Goal: Information Seeking & Learning: Learn about a topic

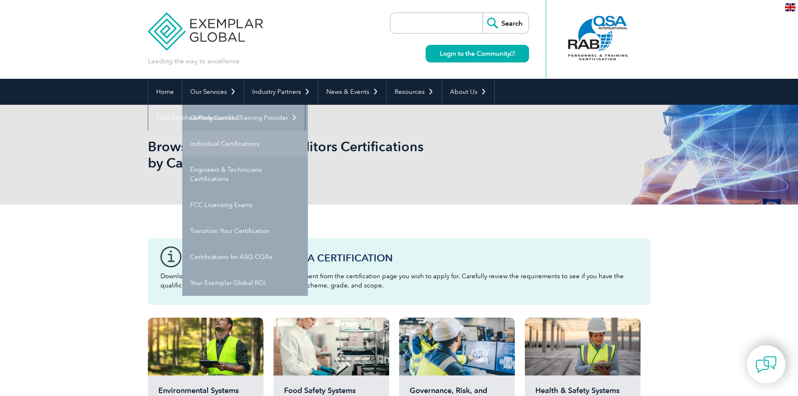
click at [224, 147] on link "Individual Certifications" at bounding box center [245, 144] width 126 height 26
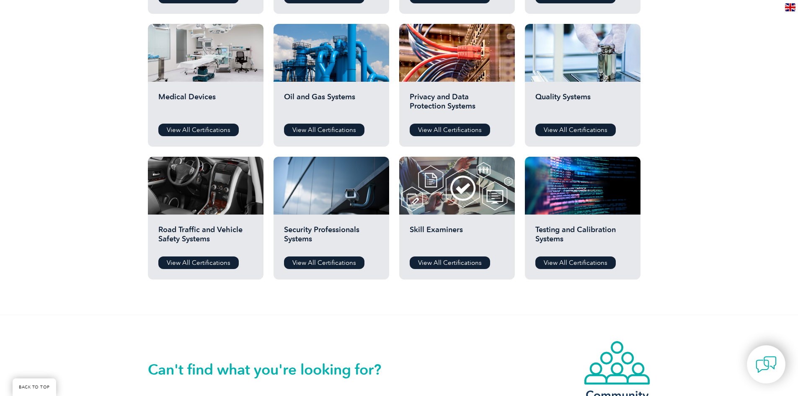
scroll to position [545, 0]
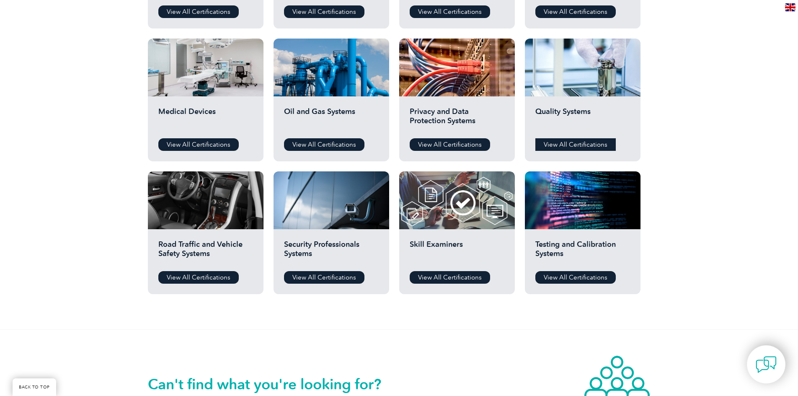
click at [564, 147] on link "View All Certifications" at bounding box center [575, 144] width 80 height 13
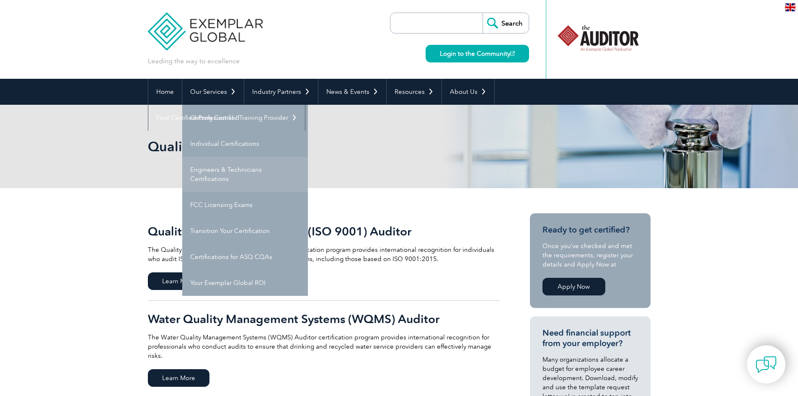
click at [230, 177] on link "Engineers & Technicians Certifications" at bounding box center [245, 174] width 126 height 35
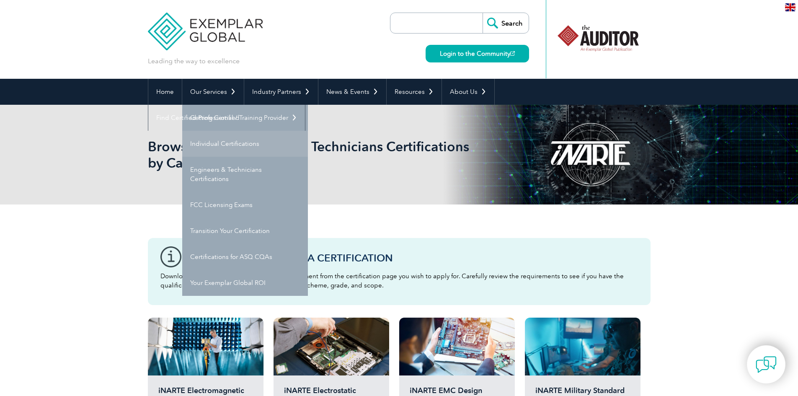
click at [224, 145] on link "Individual Certifications" at bounding box center [245, 144] width 126 height 26
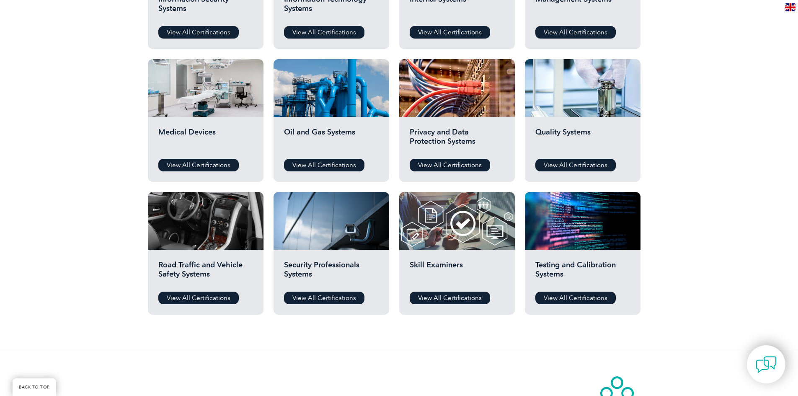
scroll to position [545, 0]
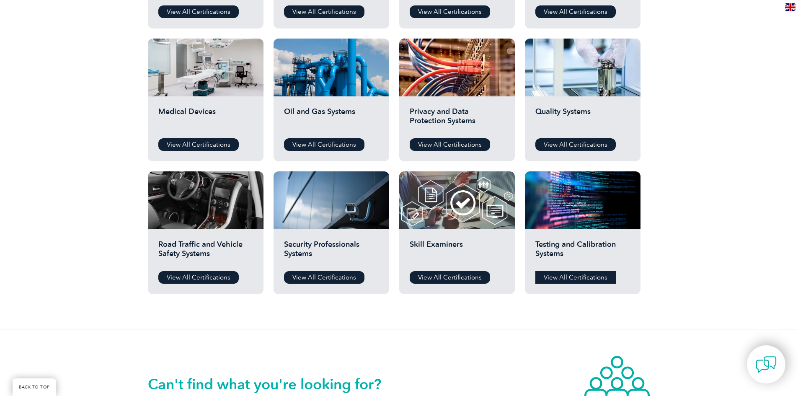
click at [564, 275] on link "View All Certifications" at bounding box center [575, 277] width 80 height 13
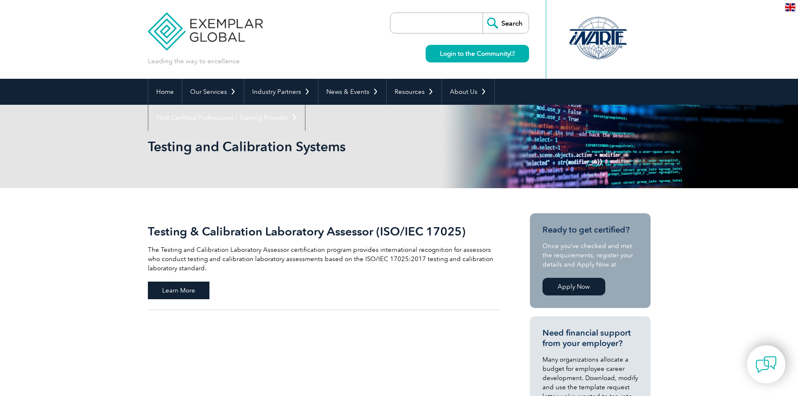
click at [196, 289] on span "Learn More" at bounding box center [179, 290] width 62 height 18
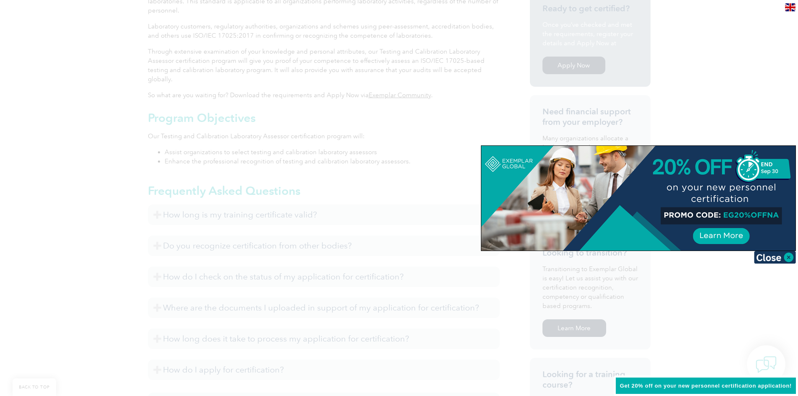
scroll to position [168, 0]
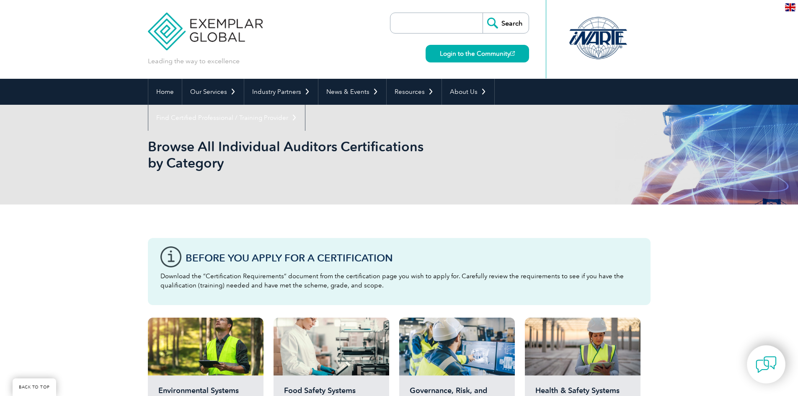
scroll to position [545, 0]
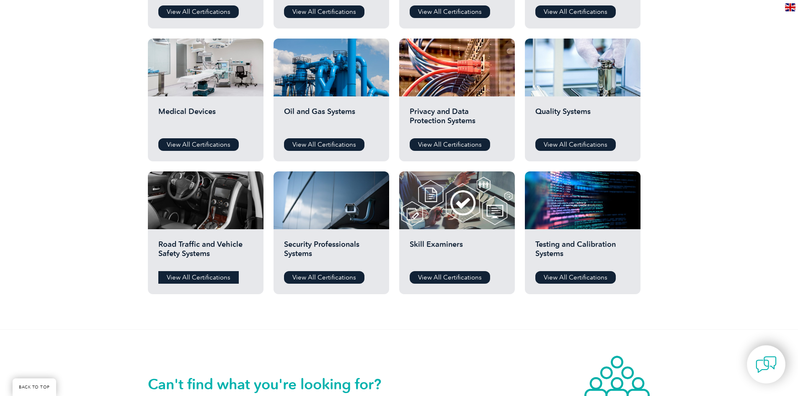
click at [218, 274] on link "View All Certifications" at bounding box center [198, 277] width 80 height 13
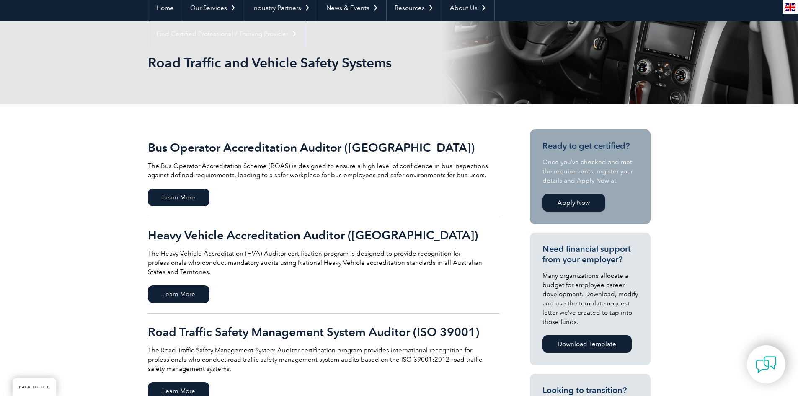
scroll to position [126, 0]
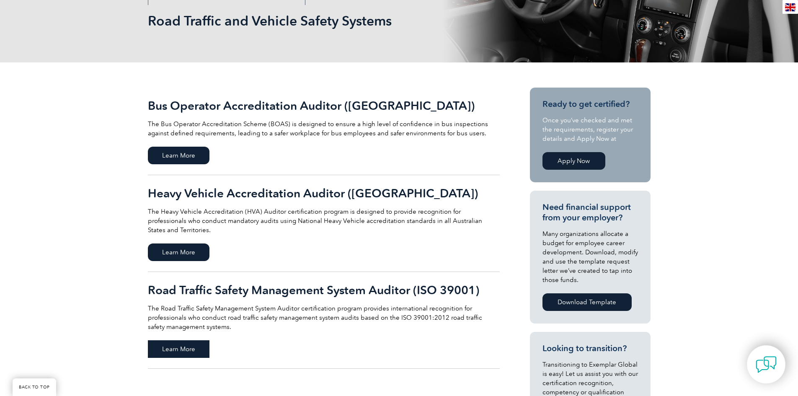
click at [190, 340] on span "Learn More" at bounding box center [179, 349] width 62 height 18
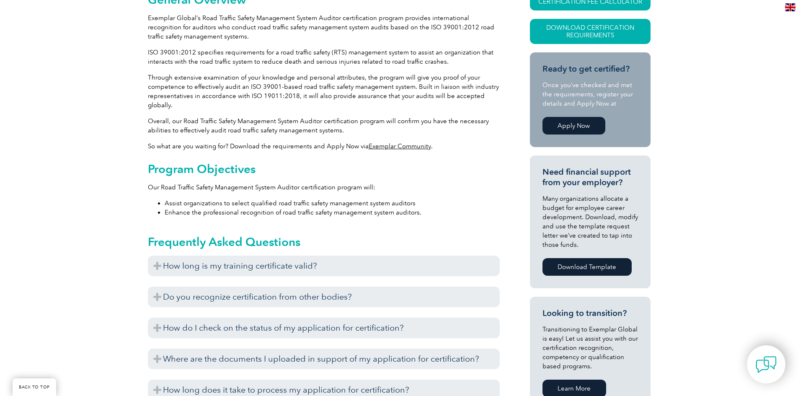
scroll to position [251, 0]
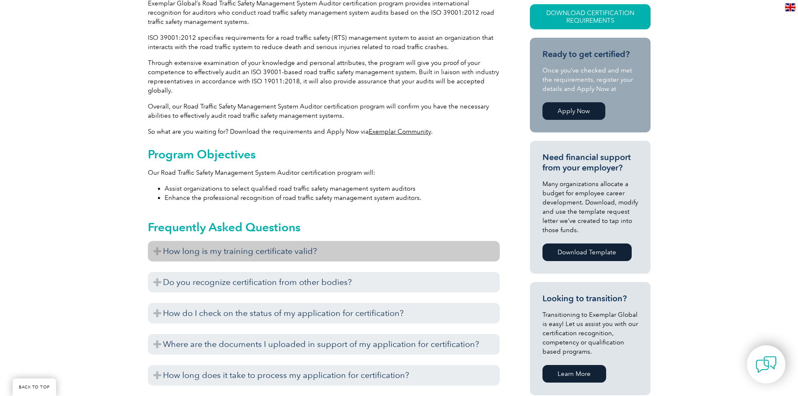
click at [252, 251] on h3 "How long is my training certificate valid?" at bounding box center [324, 251] width 352 height 21
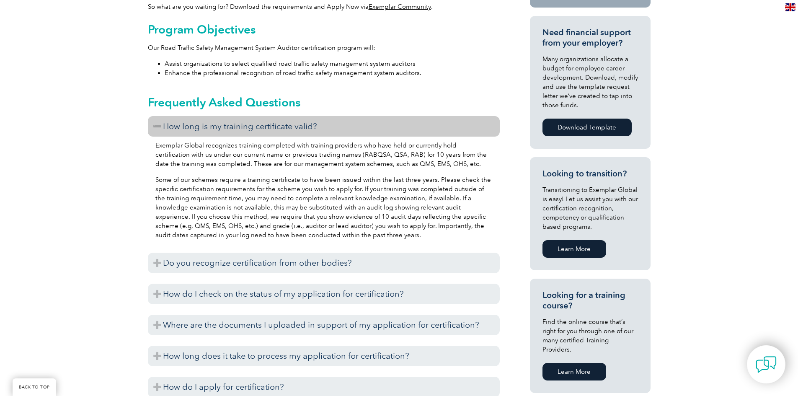
scroll to position [377, 0]
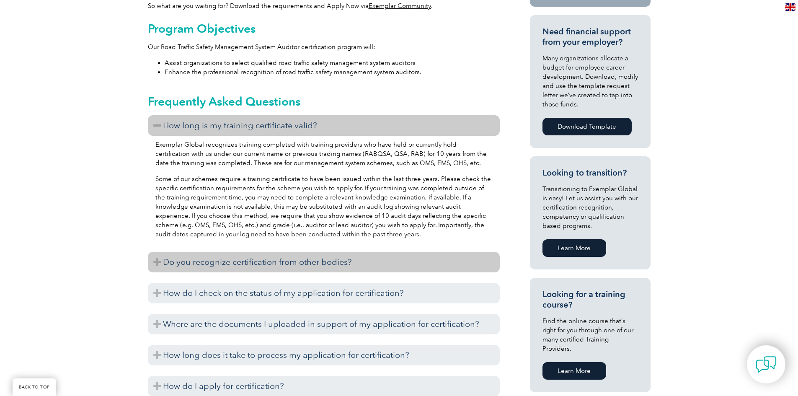
click at [219, 267] on h3 "Do you recognize certification from other bodies?" at bounding box center [324, 262] width 352 height 21
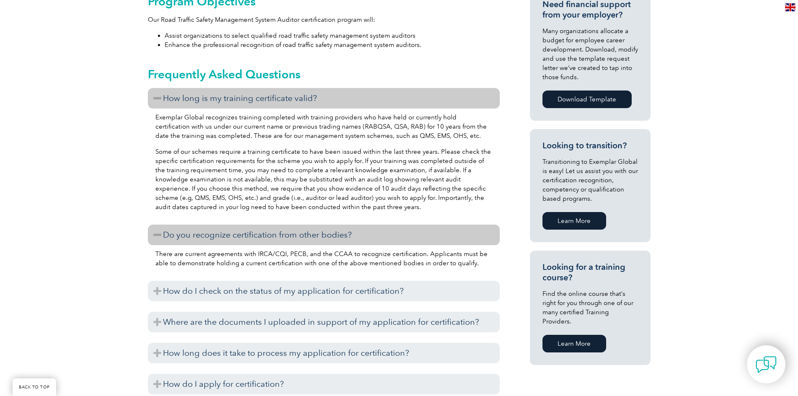
scroll to position [419, 0]
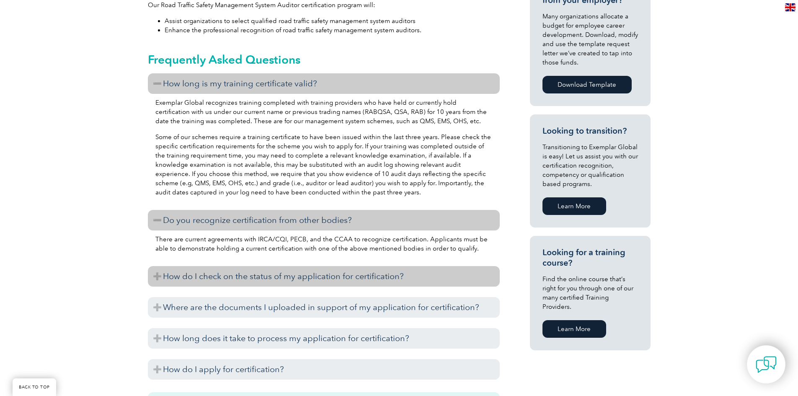
click at [194, 278] on h3 "How do I check on the status of my application for certification?" at bounding box center [324, 276] width 352 height 21
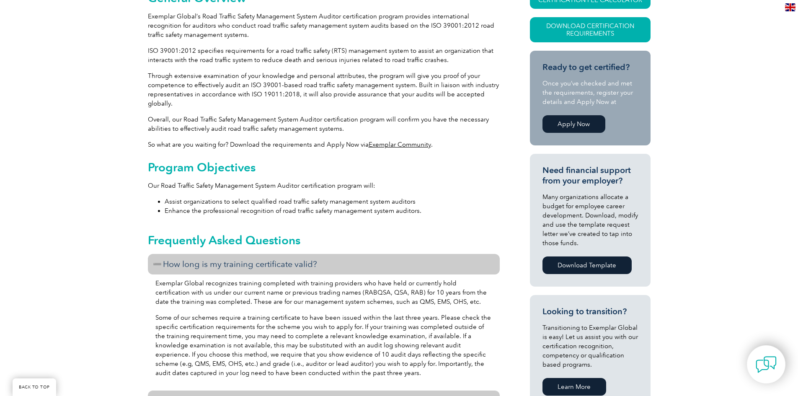
scroll to position [168, 0]
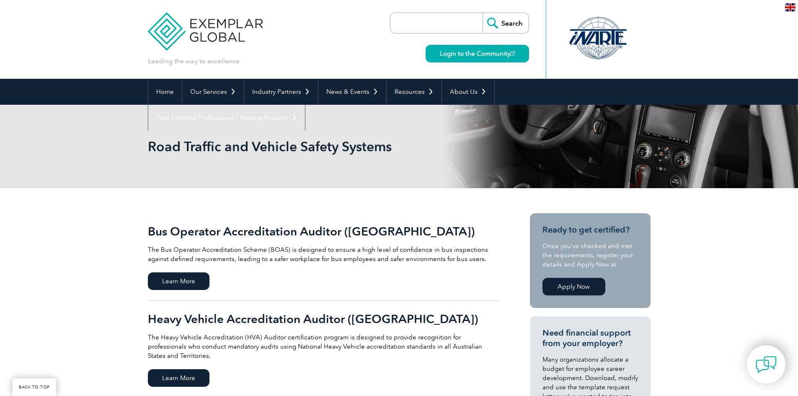
scroll to position [126, 0]
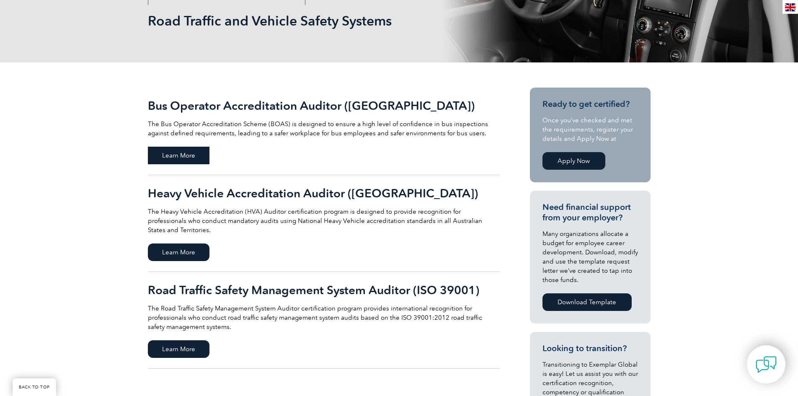
click at [173, 155] on span "Learn More" at bounding box center [179, 156] width 62 height 18
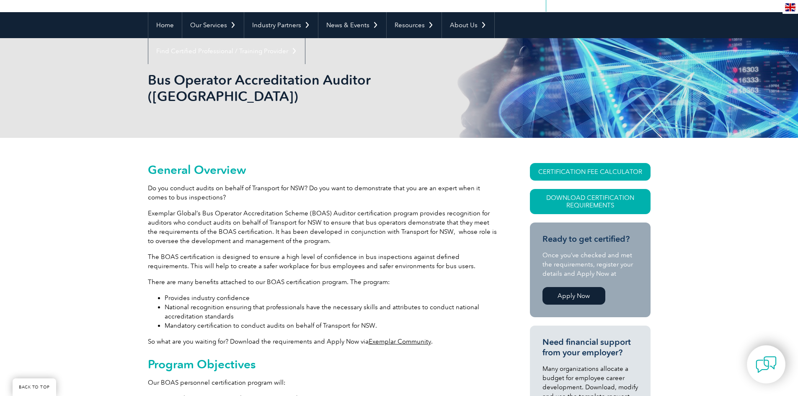
scroll to position [84, 0]
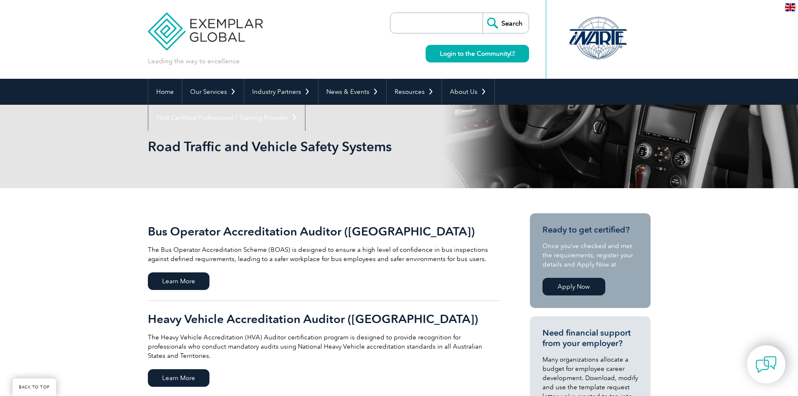
scroll to position [126, 0]
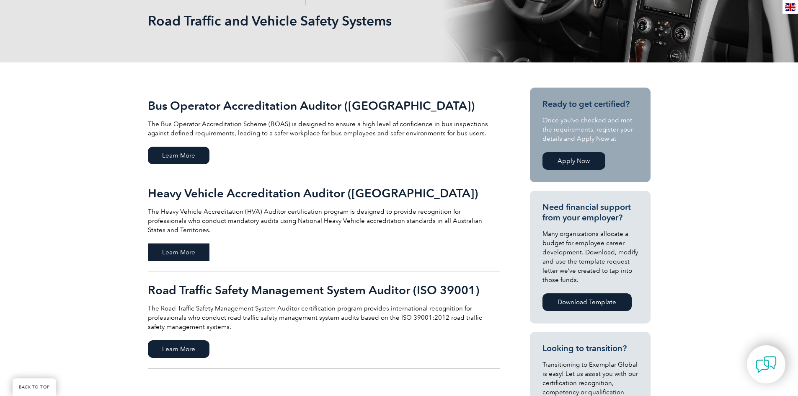
click at [186, 243] on span "Learn More" at bounding box center [179, 252] width 62 height 18
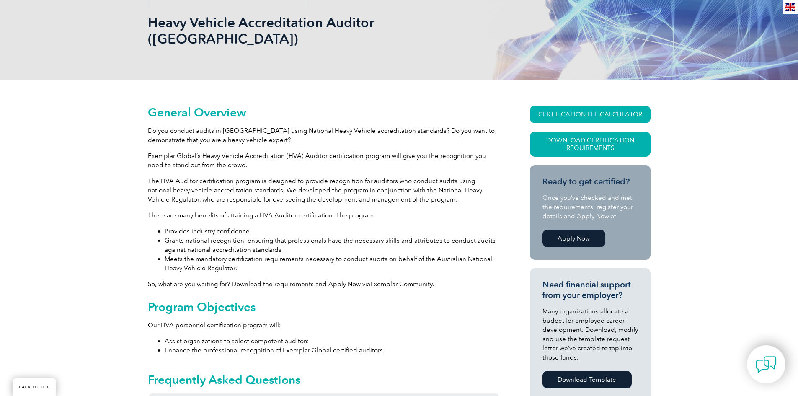
scroll to position [108, 0]
